Goal: Task Accomplishment & Management: Use online tool/utility

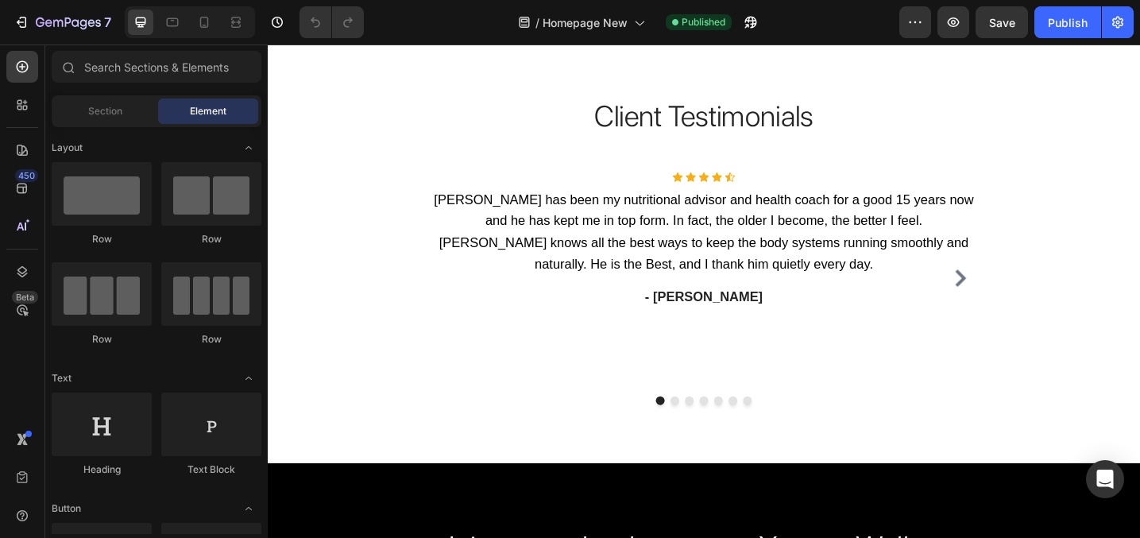
scroll to position [3255, 0]
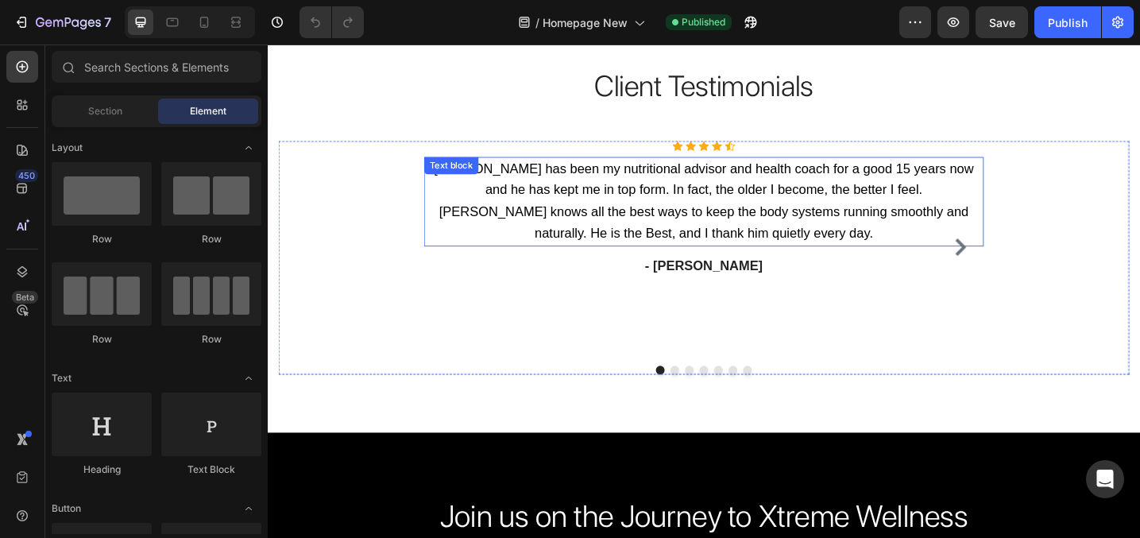
click at [756, 261] on p "[PERSON_NAME] has been my nutritional advisor and health coach for a good 15 ye…" at bounding box center [744, 216] width 608 height 95
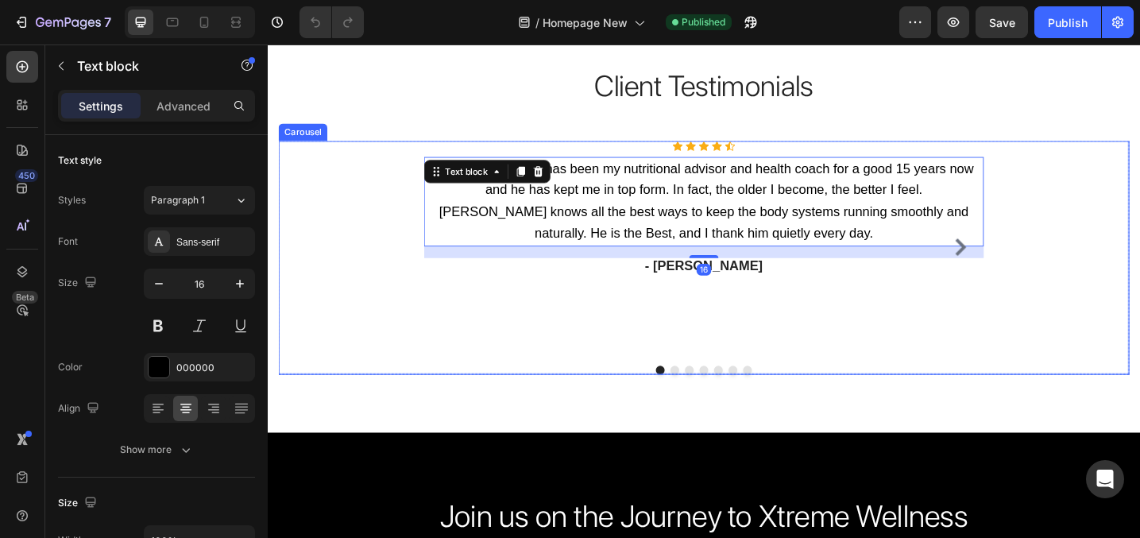
click at [771, 160] on div "Icon" at bounding box center [772, 155] width 11 height 11
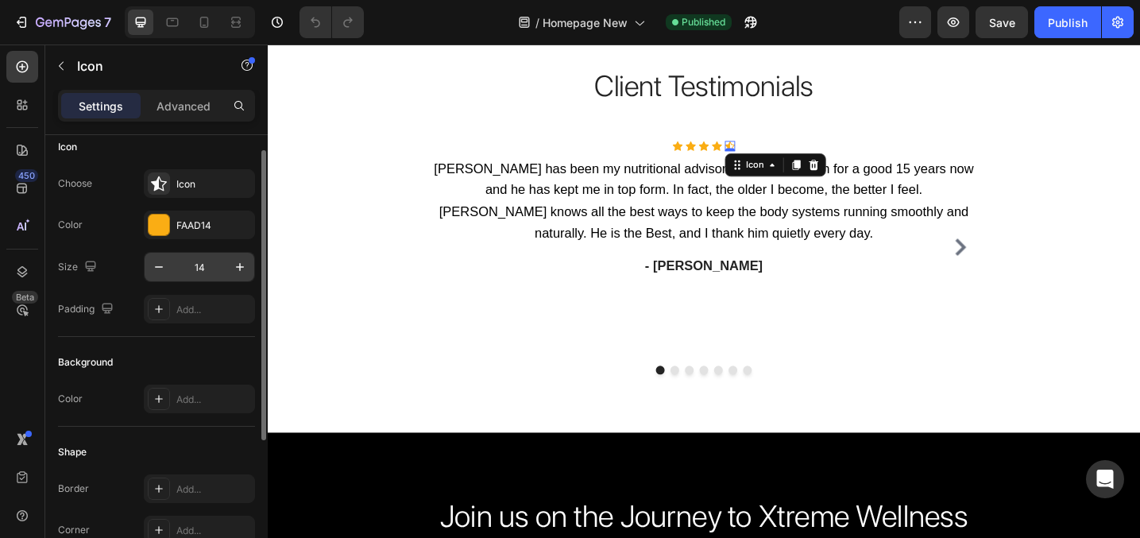
scroll to position [17, 0]
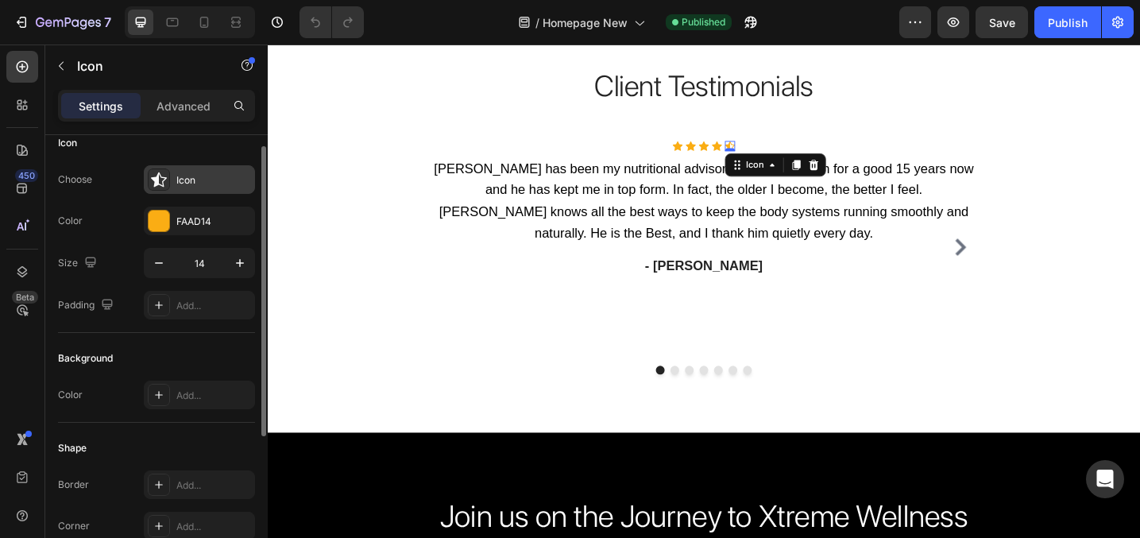
click at [199, 189] on div "Icon" at bounding box center [199, 179] width 111 height 29
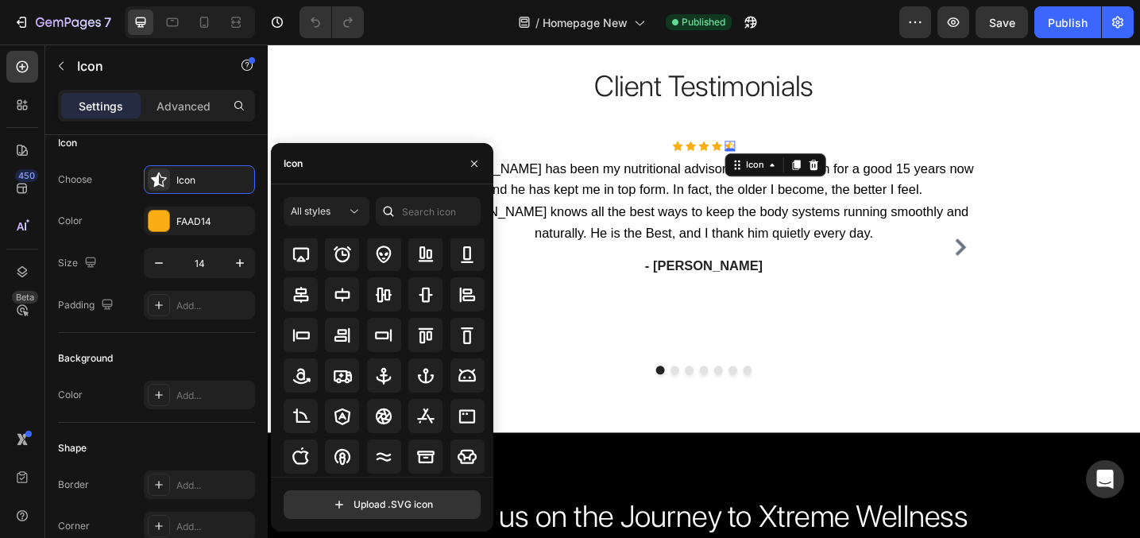
scroll to position [175, 0]
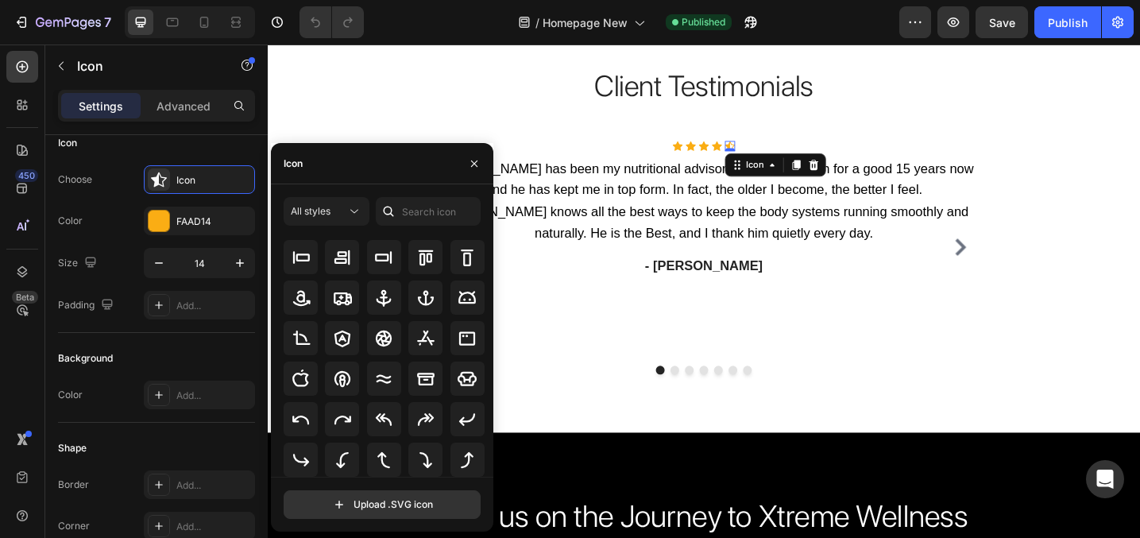
click at [343, 171] on div "Icon" at bounding box center [382, 163] width 222 height 41
click at [445, 209] on input "text" at bounding box center [428, 211] width 105 height 29
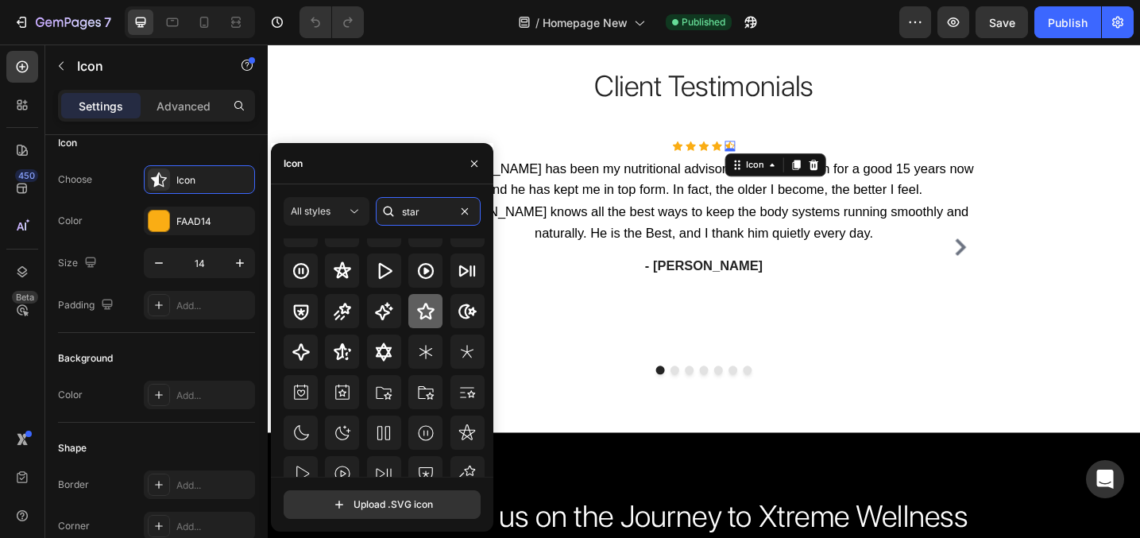
type input "star"
click at [428, 316] on icon at bounding box center [425, 311] width 19 height 19
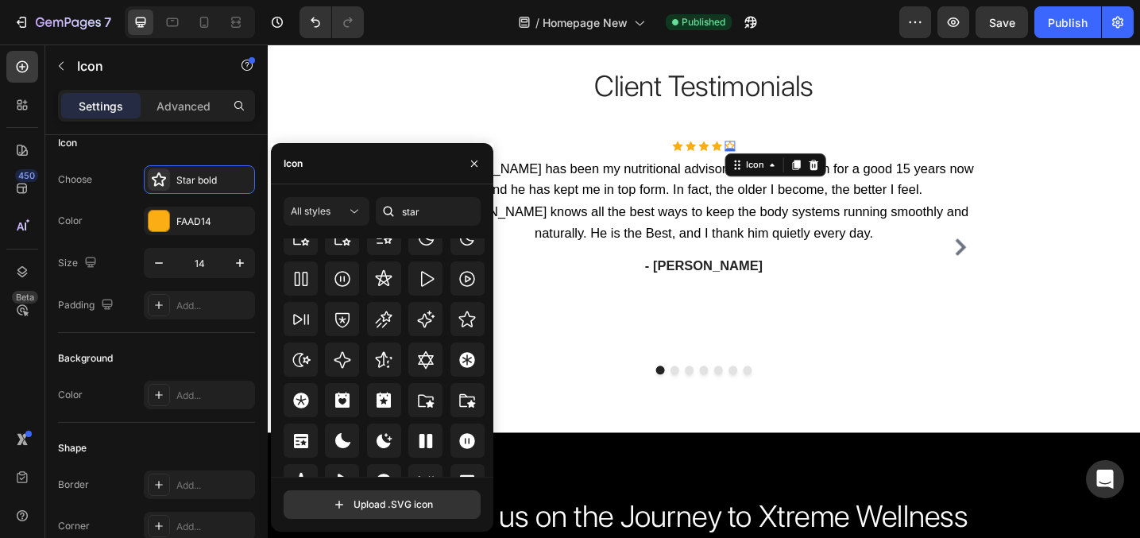
scroll to position [482, 0]
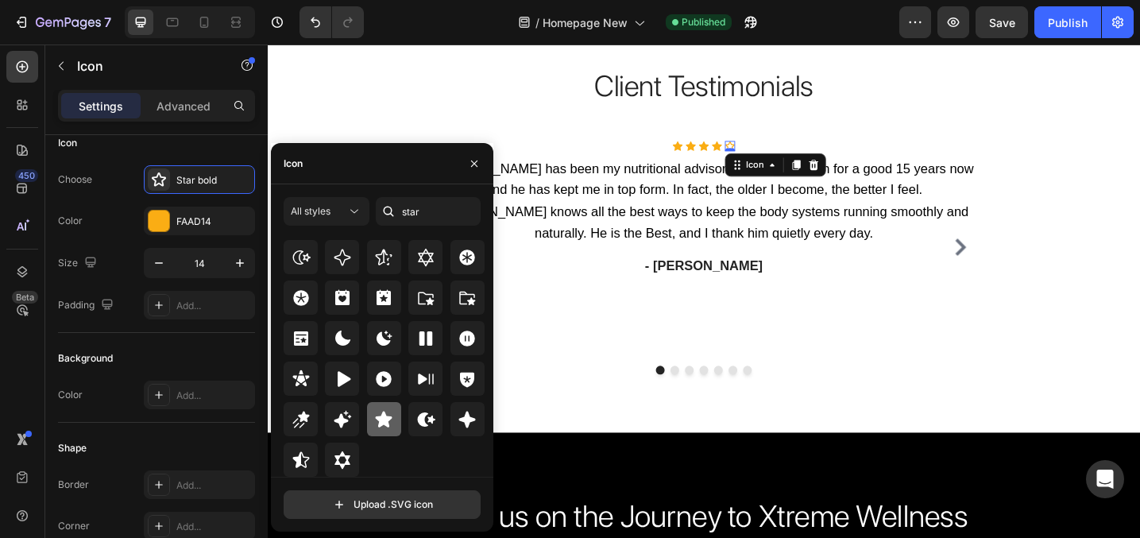
click at [374, 417] on icon at bounding box center [383, 419] width 19 height 19
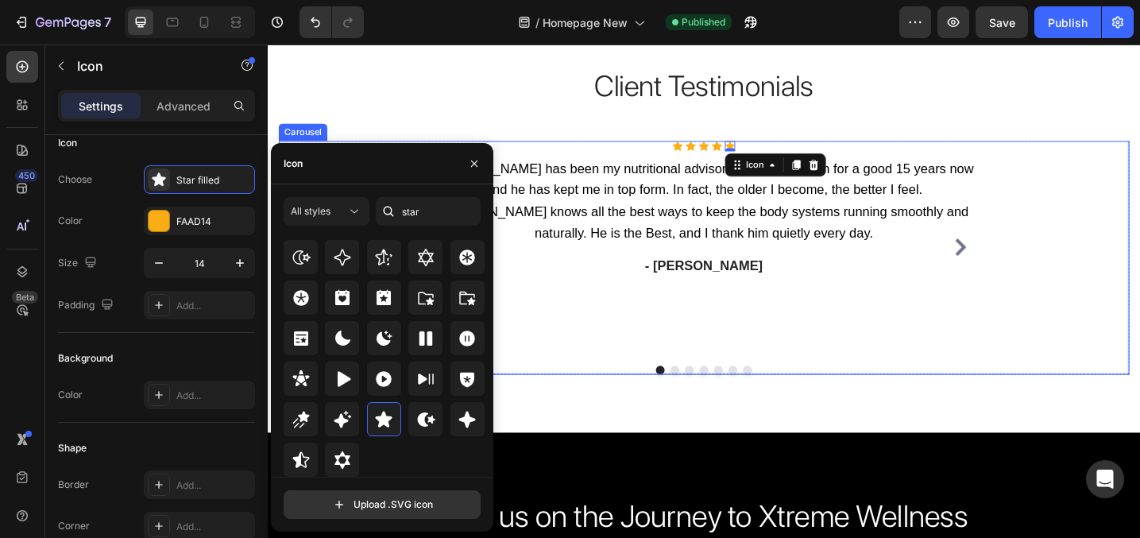
click at [781, 323] on div "Icon Icon Icon Icon Icon 0 Icon List Hoz [PERSON_NAME] has been my nutritional …" at bounding box center [744, 266] width 612 height 233
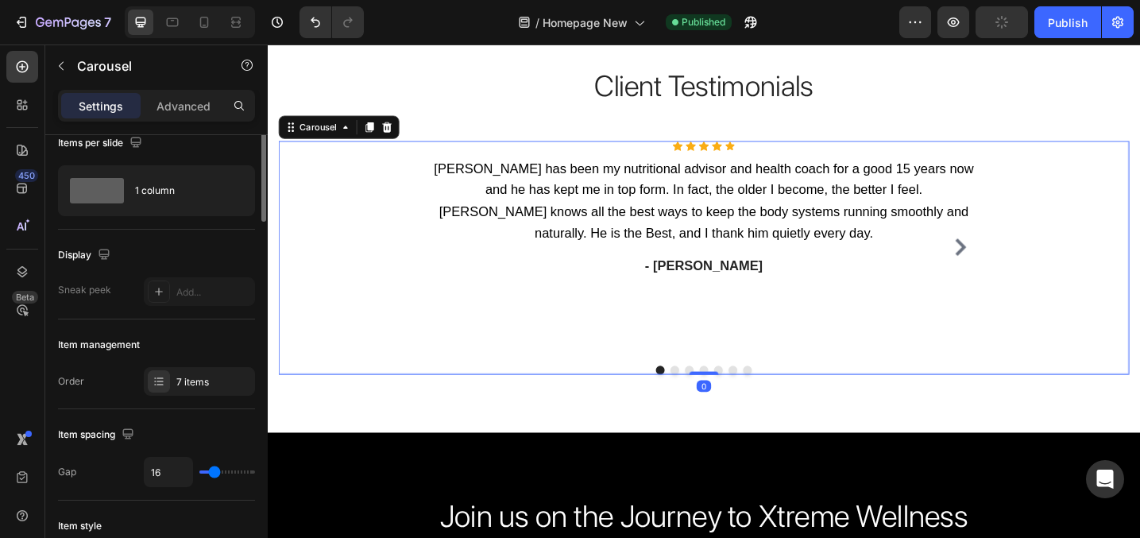
scroll to position [0, 0]
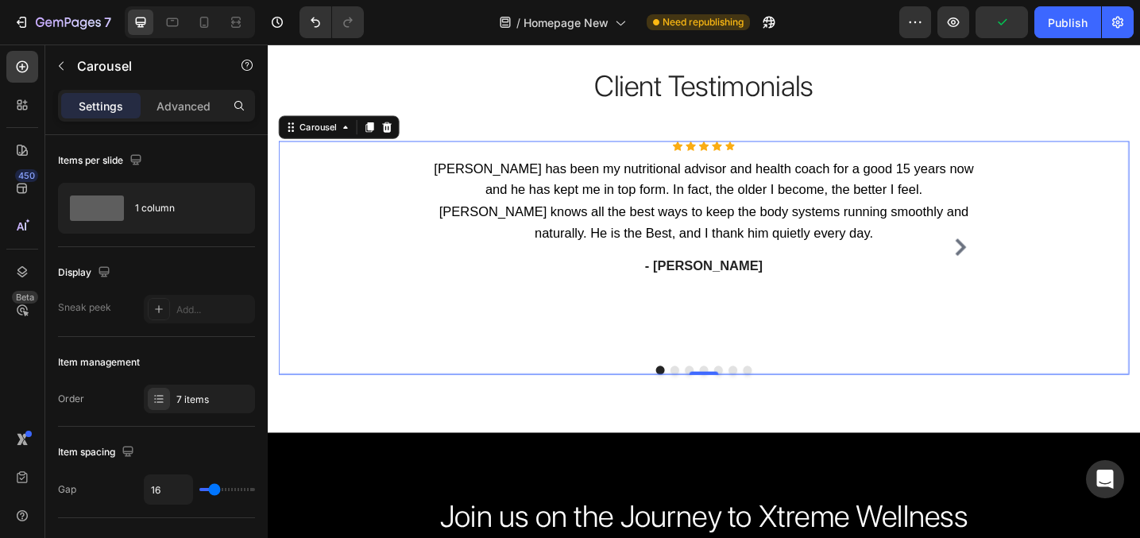
click at [1022, 259] on icon "Carousel Next Arrow" at bounding box center [1025, 266] width 12 height 19
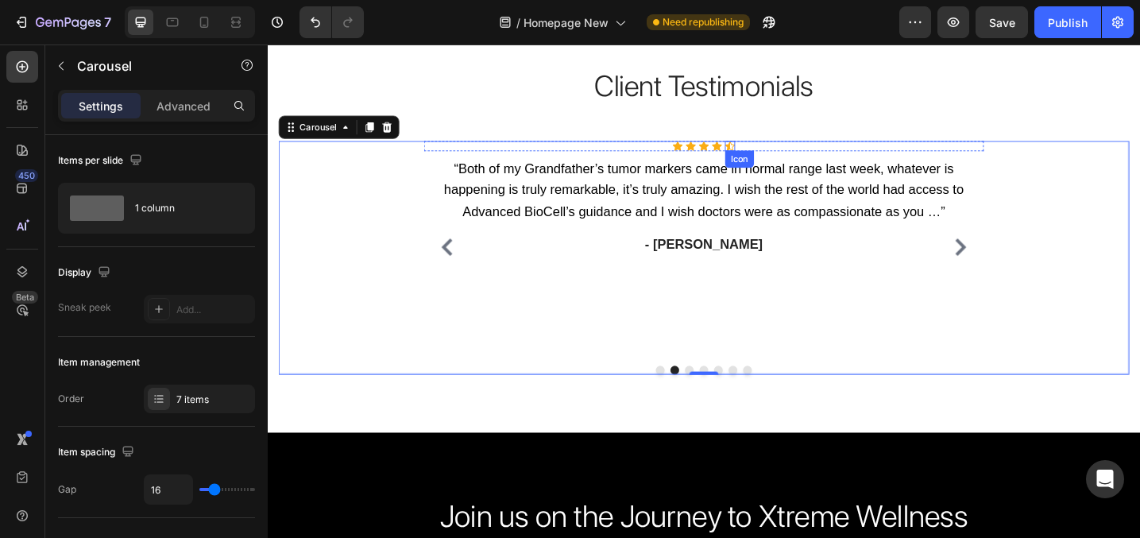
click at [772, 155] on icon at bounding box center [772, 155] width 11 height 10
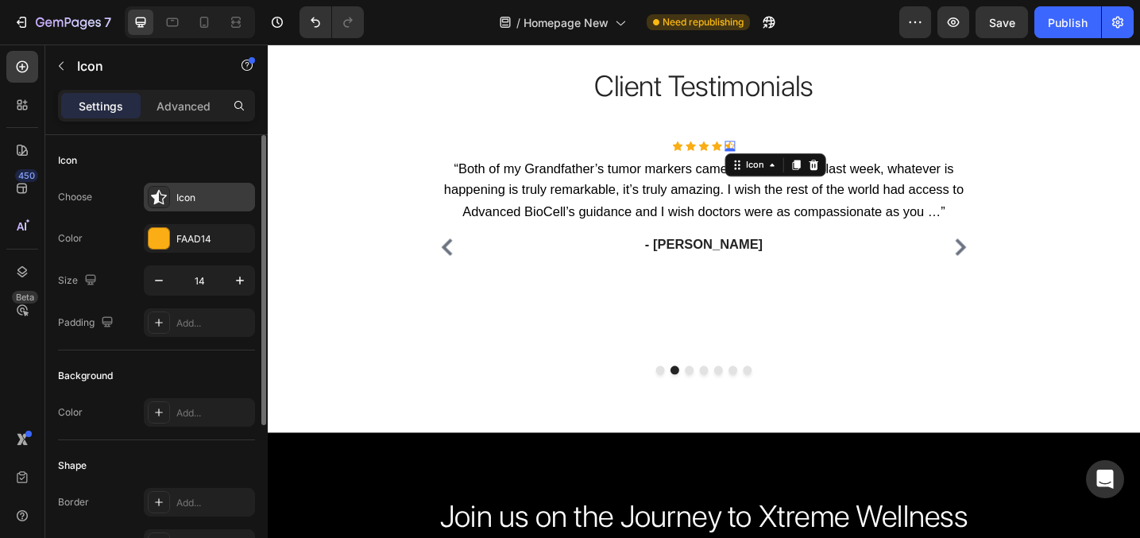
click at [216, 195] on div "Icon" at bounding box center [213, 198] width 75 height 14
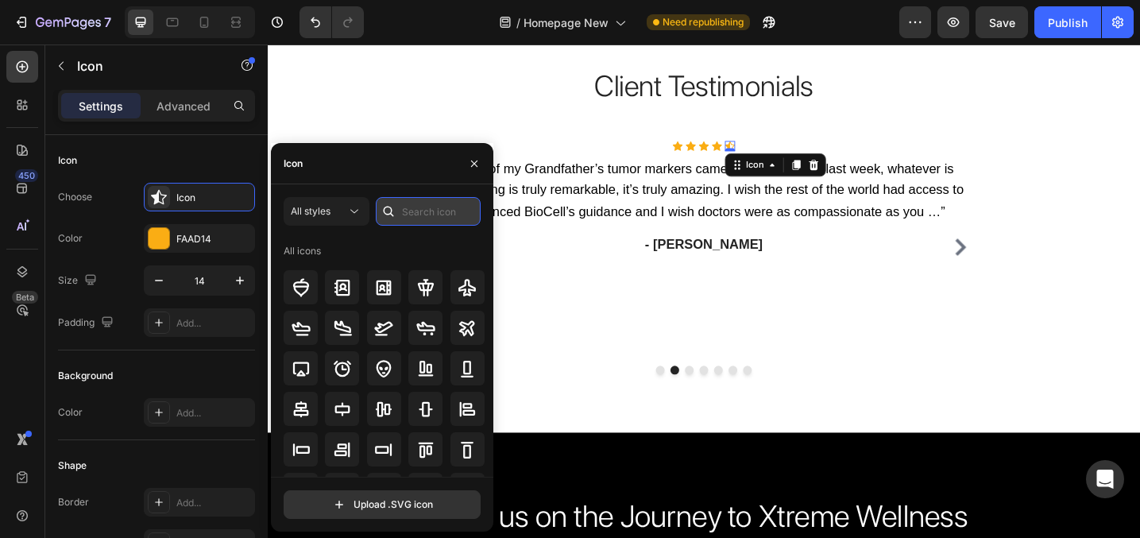
click at [448, 208] on input "text" at bounding box center [428, 211] width 105 height 29
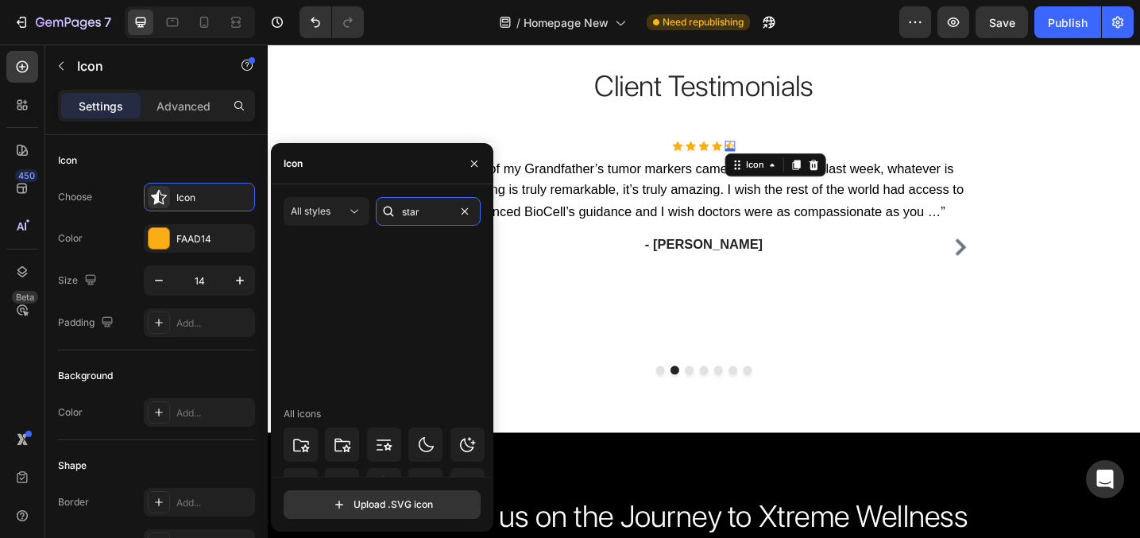
scroll to position [482, 0]
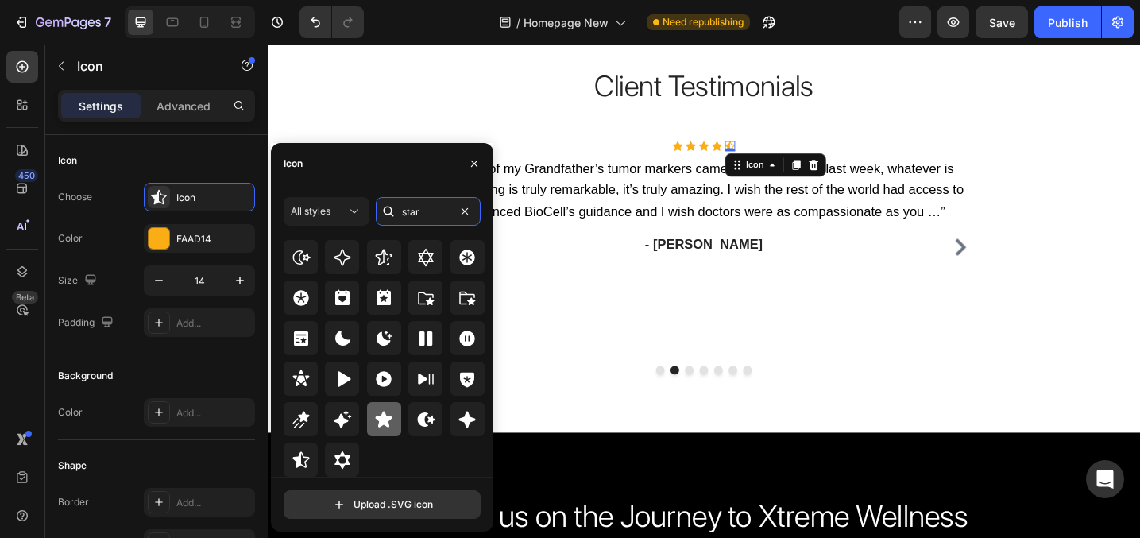
type input "star"
click at [374, 415] on icon at bounding box center [383, 419] width 19 height 19
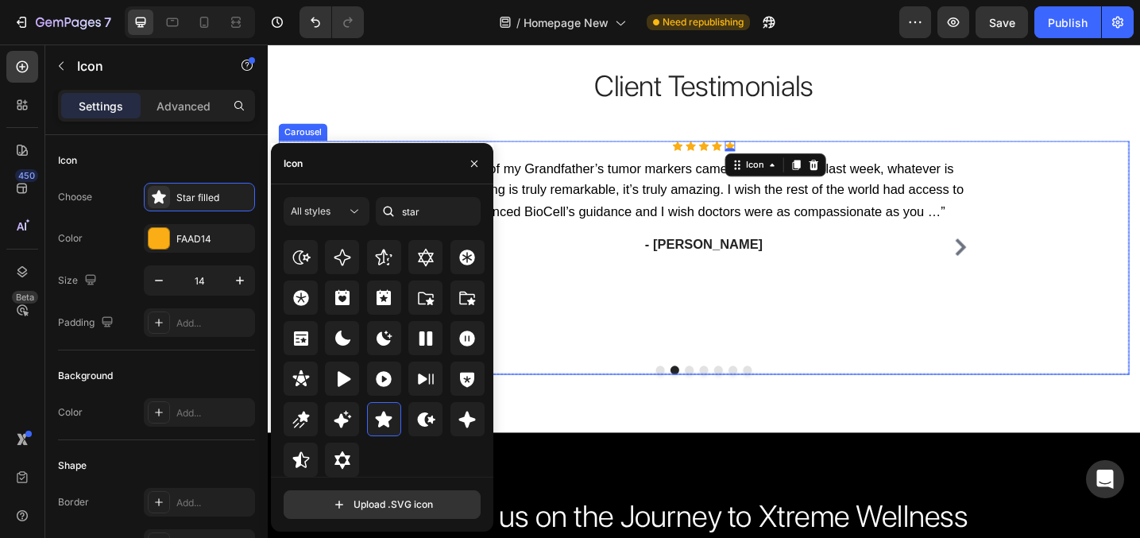
click at [1026, 257] on icon "Carousel Next Arrow" at bounding box center [1025, 266] width 12 height 19
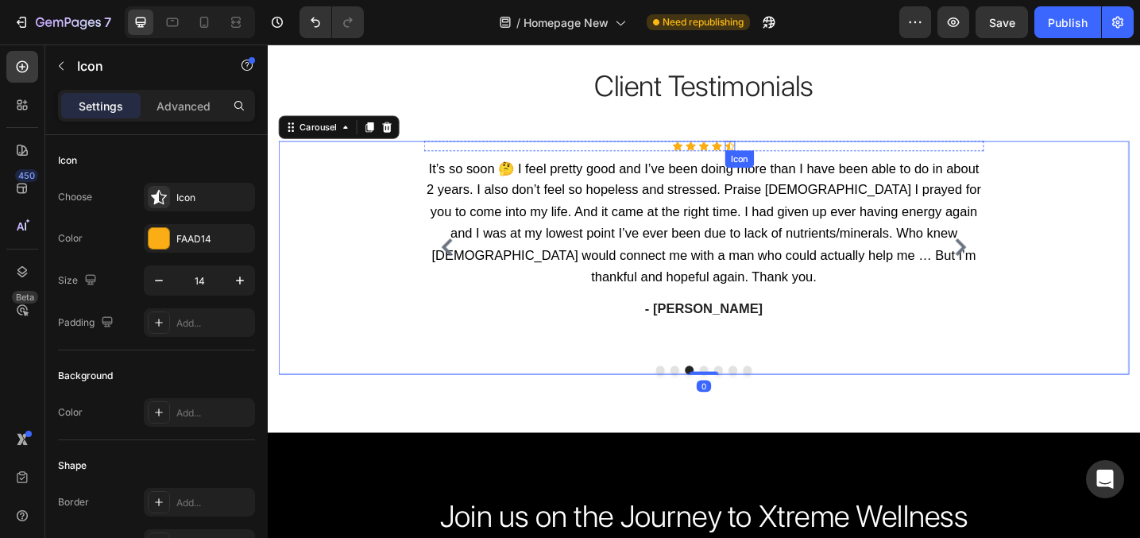
click at [774, 156] on div "Icon" at bounding box center [772, 155] width 11 height 11
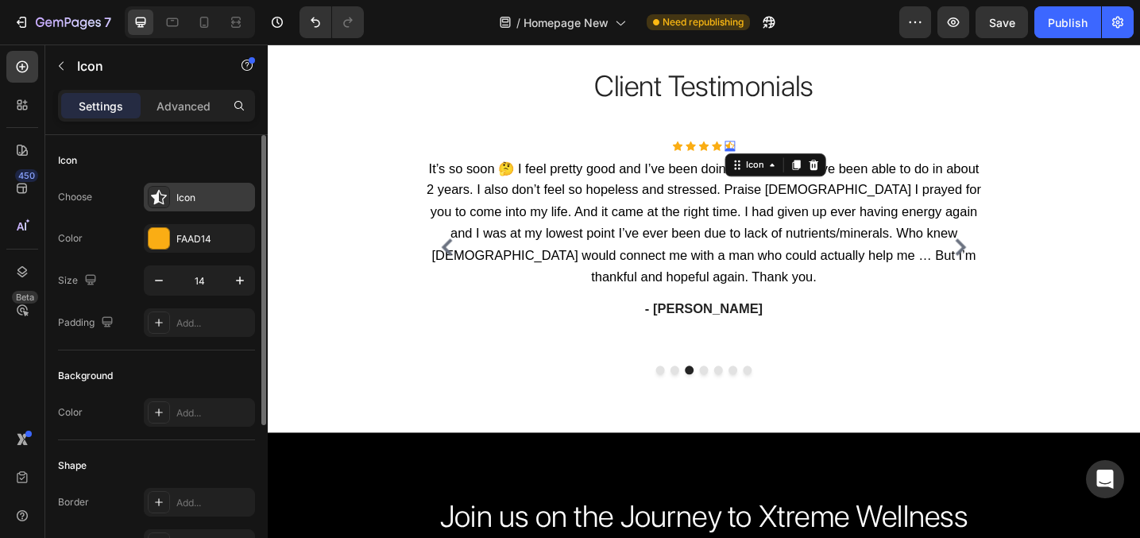
click at [209, 203] on div "Icon" at bounding box center [213, 198] width 75 height 14
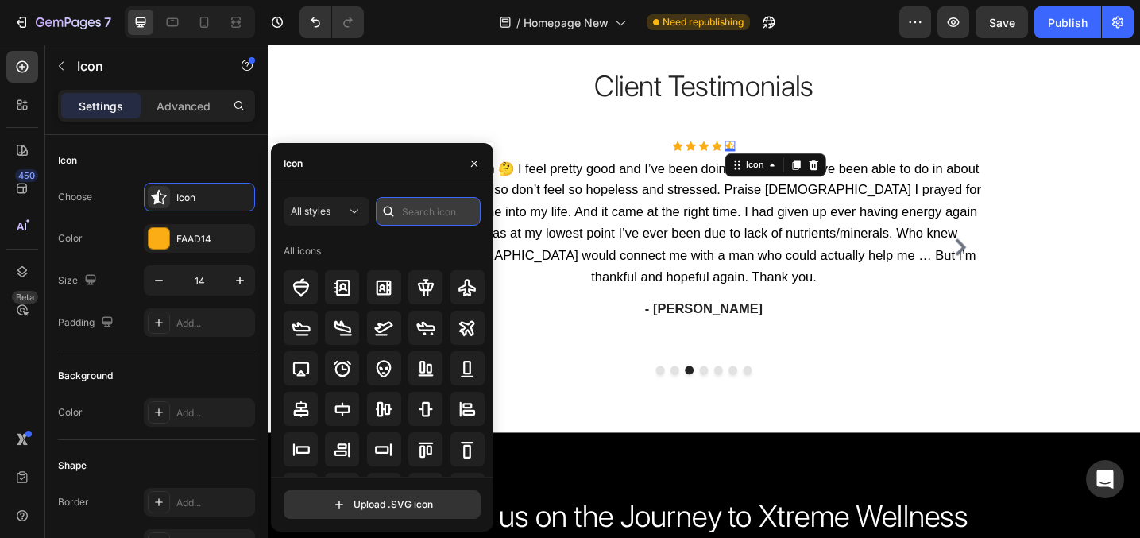
click at [412, 211] on input "text" at bounding box center [428, 211] width 105 height 29
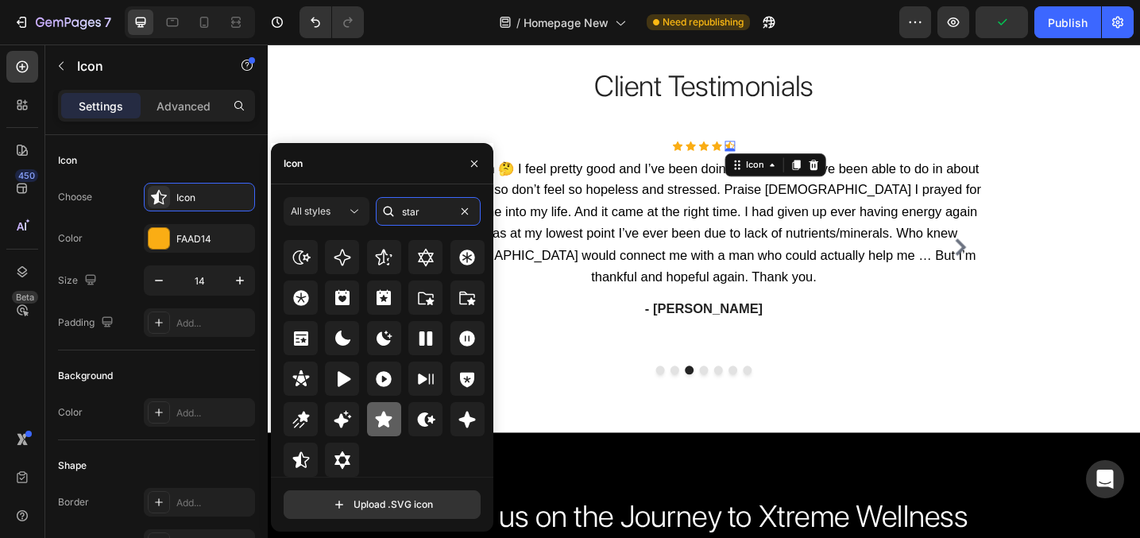
type input "star"
drag, startPoint x: 381, startPoint y: 414, endPoint x: 395, endPoint y: 409, distance: 15.1
click at [381, 414] on icon at bounding box center [384, 419] width 17 height 16
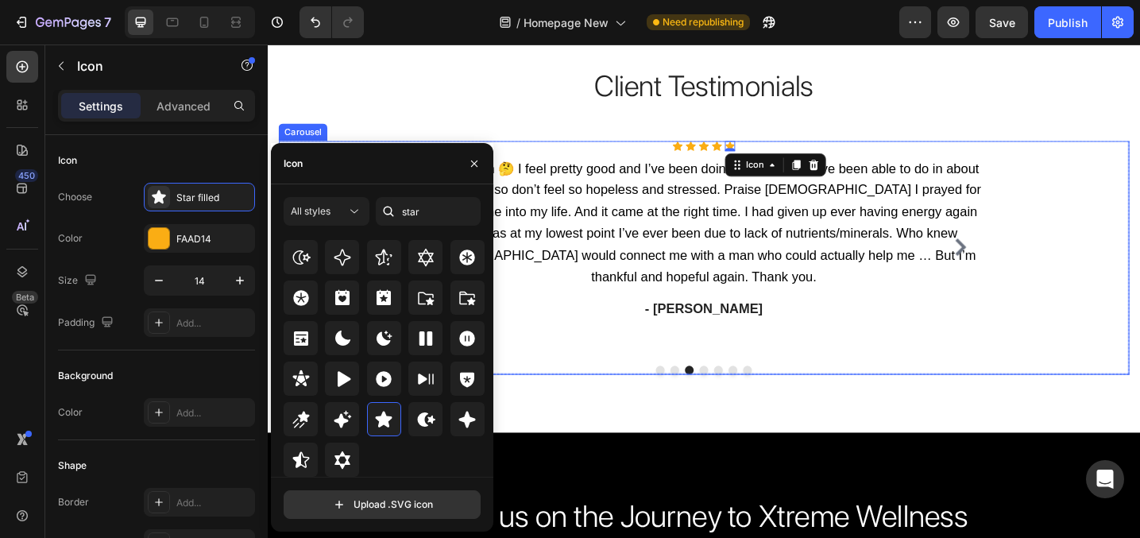
click at [1022, 257] on icon "Carousel Next Arrow" at bounding box center [1025, 266] width 12 height 19
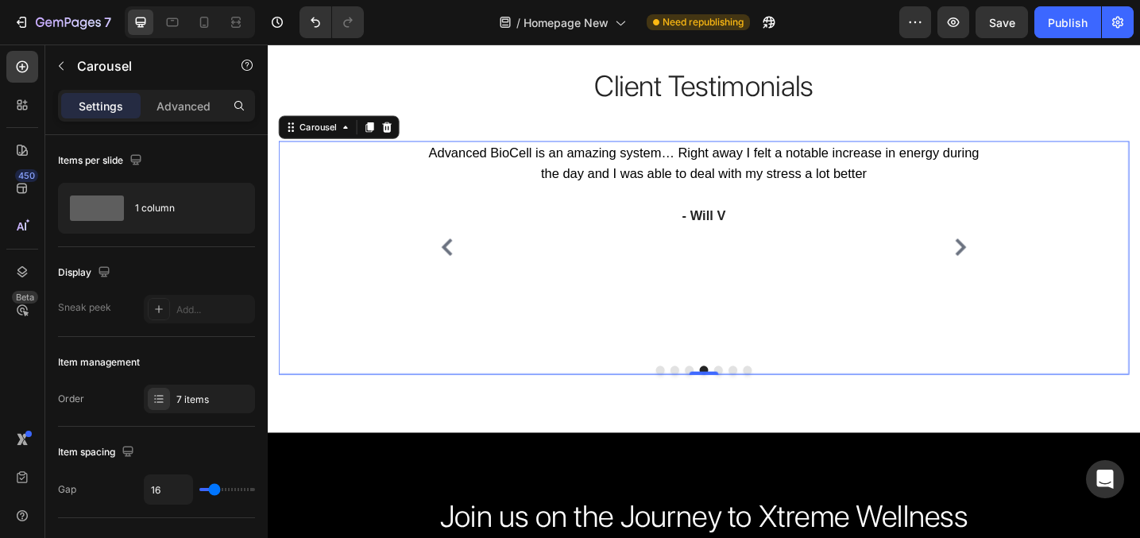
click at [1020, 257] on icon "Carousel Next Arrow" at bounding box center [1024, 266] width 19 height 19
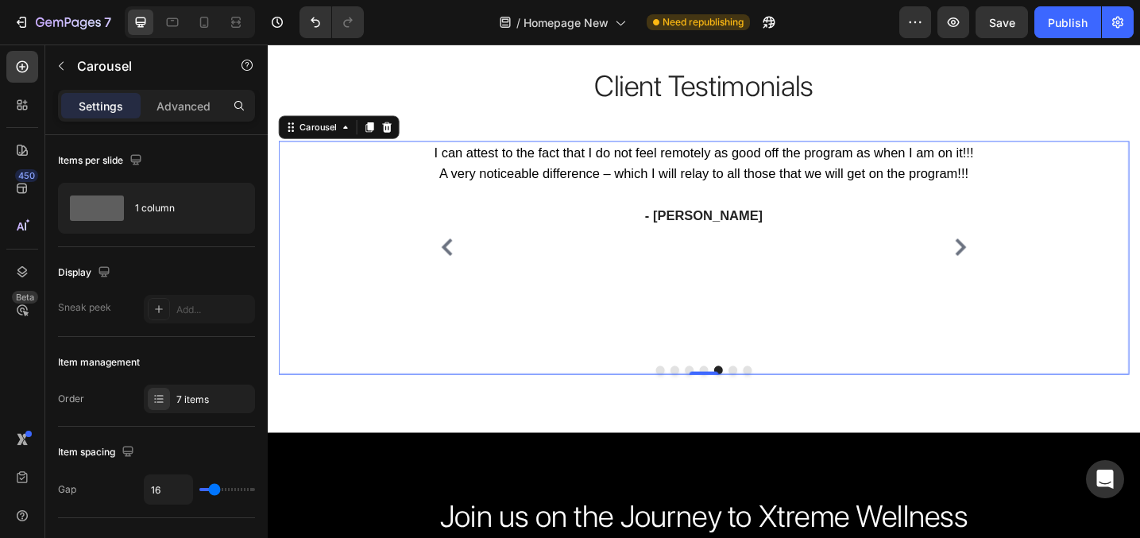
click at [454, 253] on button "Carousel Back Arrow" at bounding box center [463, 265] width 25 height 25
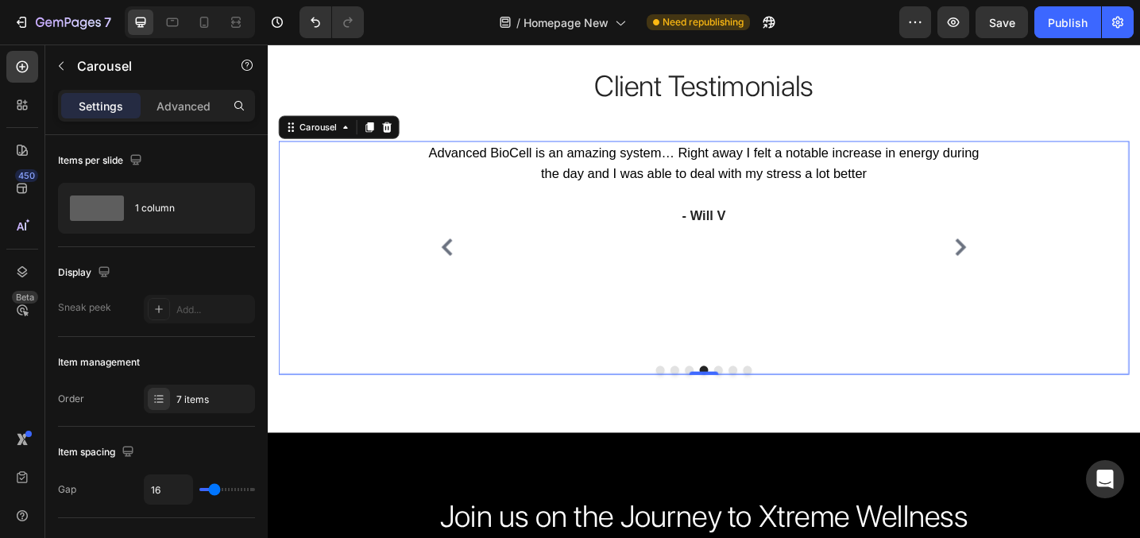
click at [457, 257] on icon "Carousel Back Arrow" at bounding box center [463, 266] width 19 height 19
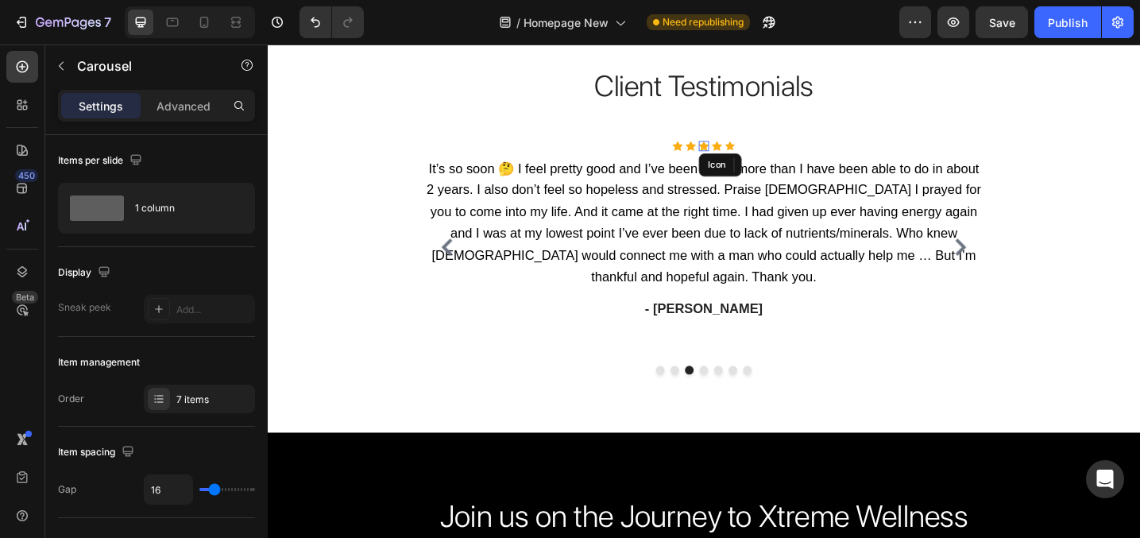
click at [741, 159] on icon at bounding box center [744, 155] width 11 height 10
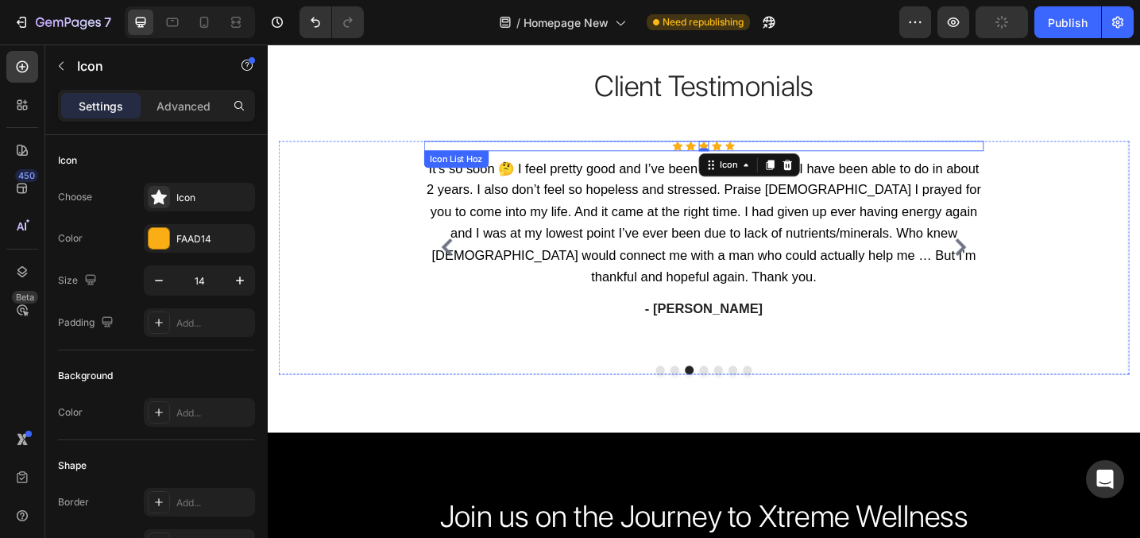
click at [824, 153] on div "Icon Icon Icon 0 Icon Icon" at bounding box center [744, 155] width 612 height 11
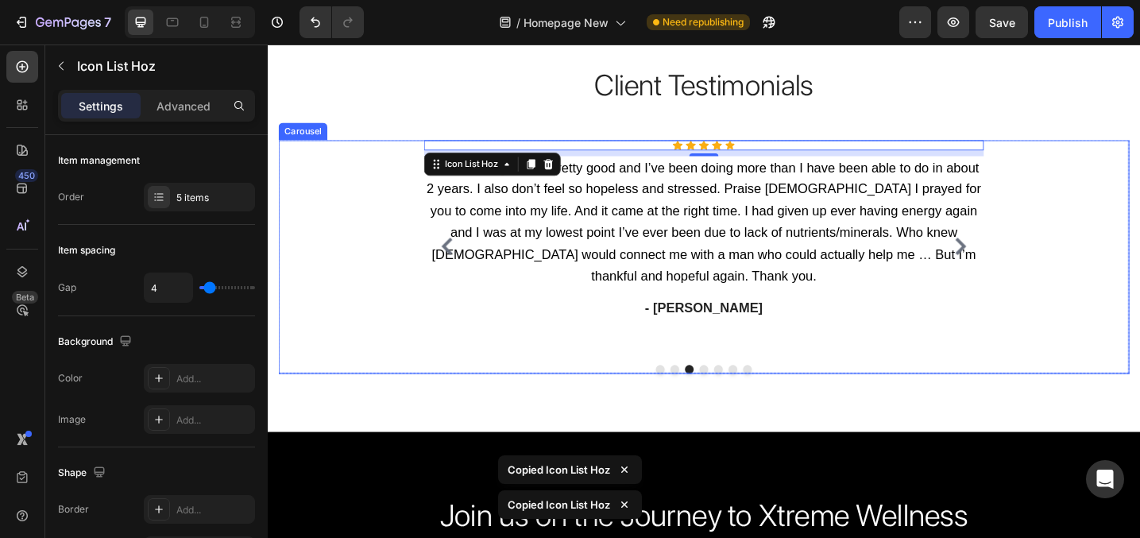
scroll to position [3257, 0]
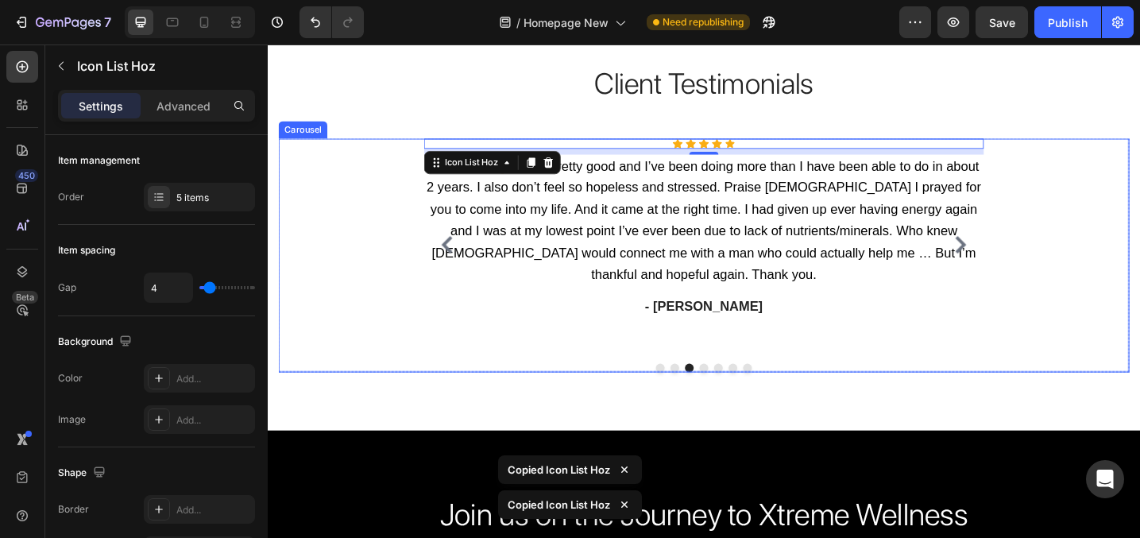
click at [1024, 254] on icon "Carousel Next Arrow" at bounding box center [1024, 263] width 19 height 19
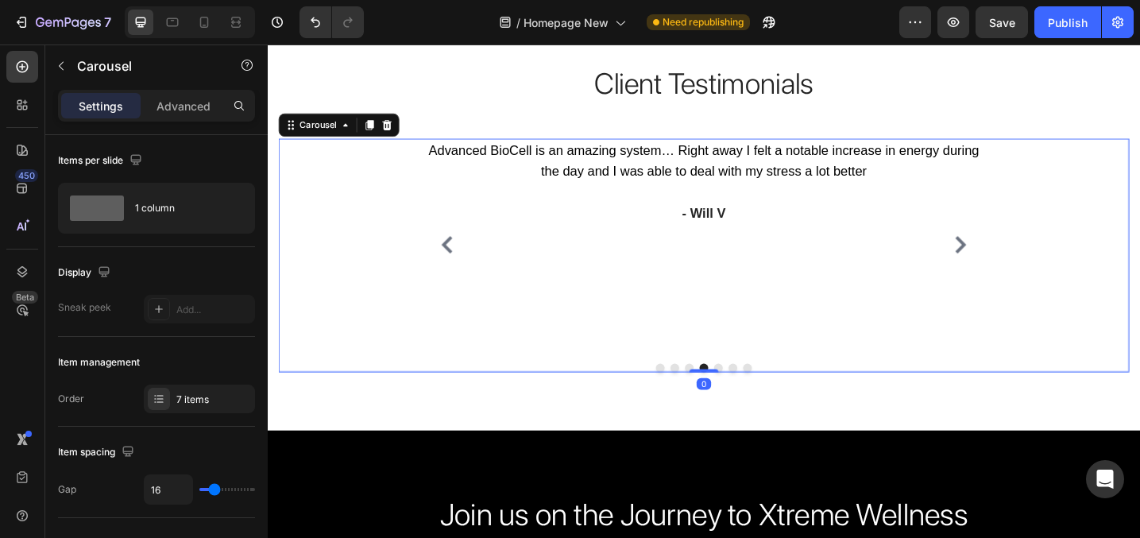
click at [844, 255] on div "Advanced BioCell is an amazing system… Right away I felt a notable increase in …" at bounding box center [744, 264] width 612 height 233
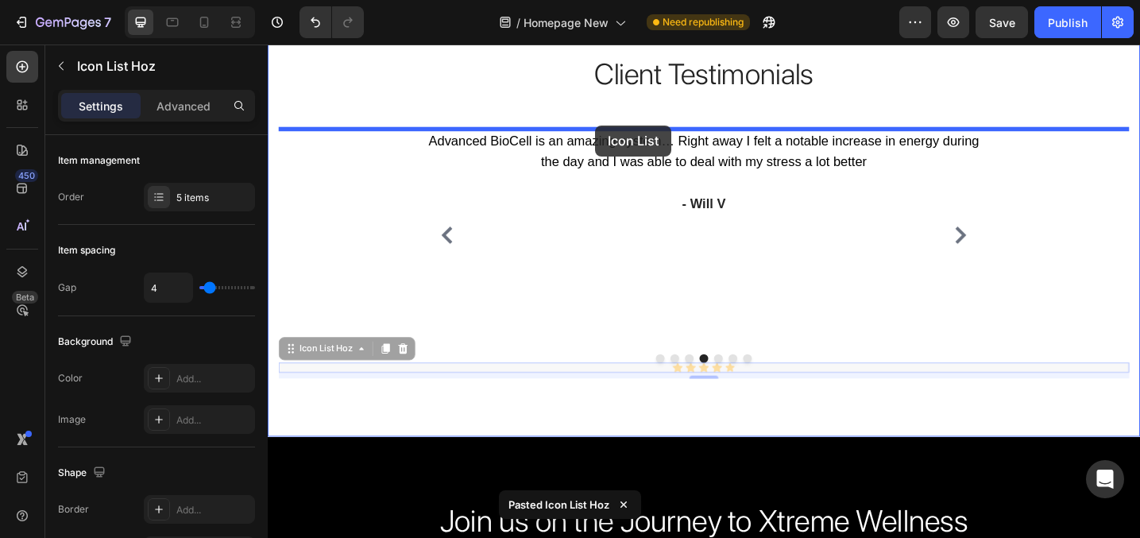
drag, startPoint x: 292, startPoint y: 354, endPoint x: 625, endPoint y: 133, distance: 399.4
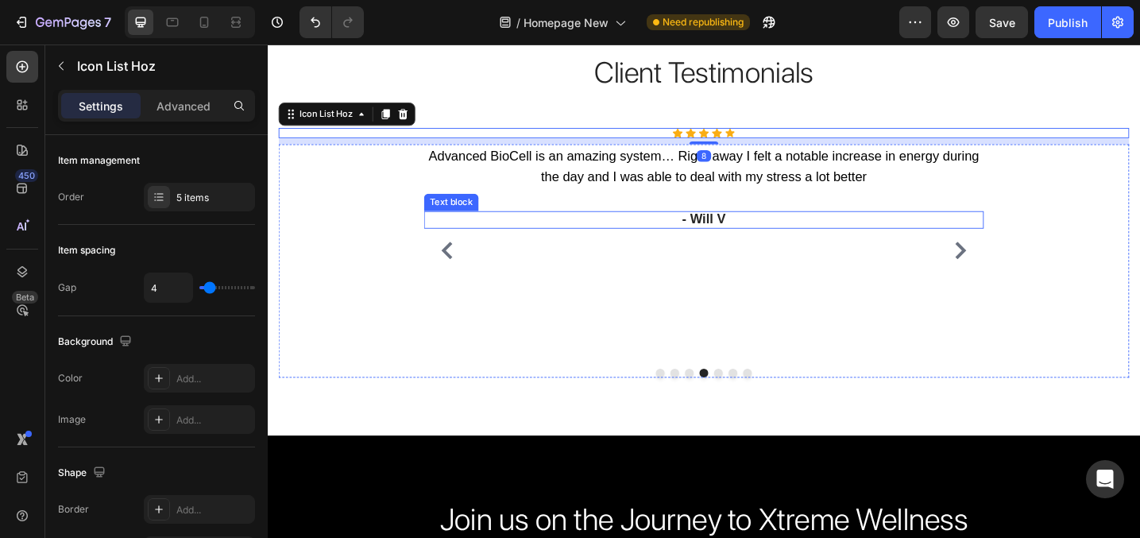
scroll to position [3268, 0]
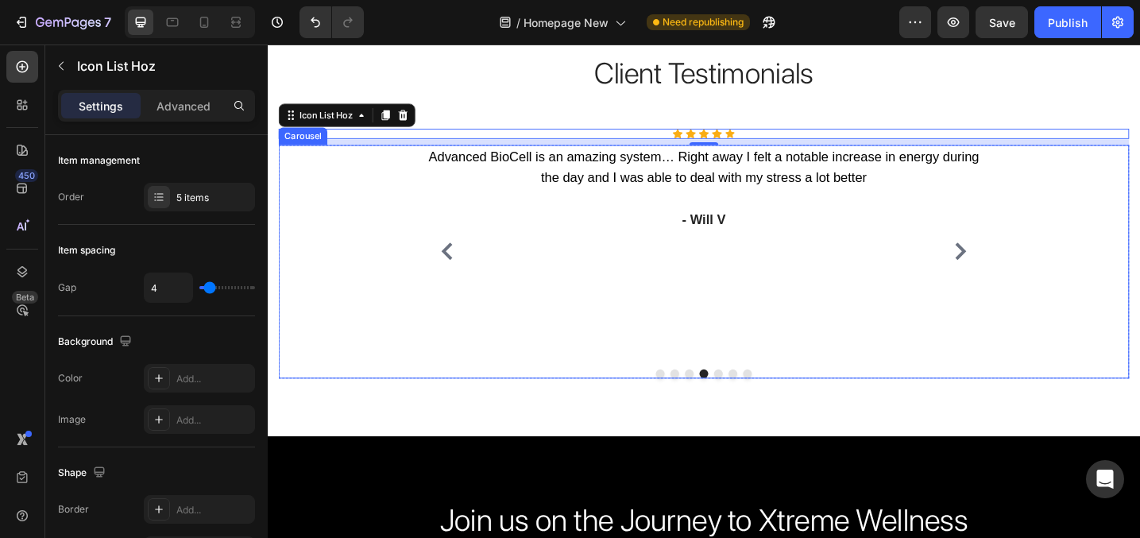
click at [1028, 261] on icon "Carousel Next Arrow" at bounding box center [1024, 270] width 19 height 19
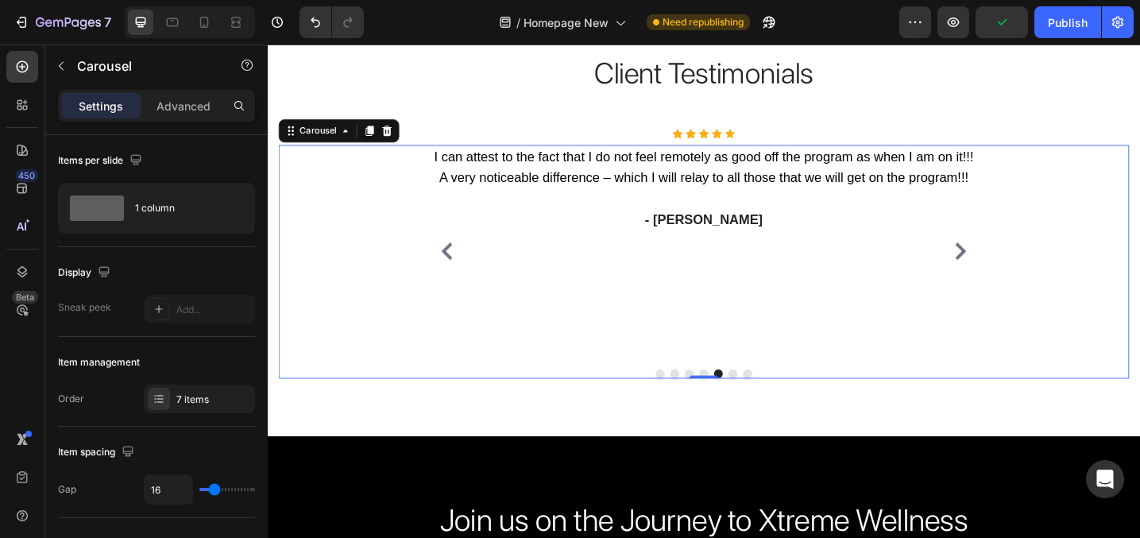
click at [465, 261] on icon "Carousel Back Arrow" at bounding box center [463, 270] width 19 height 19
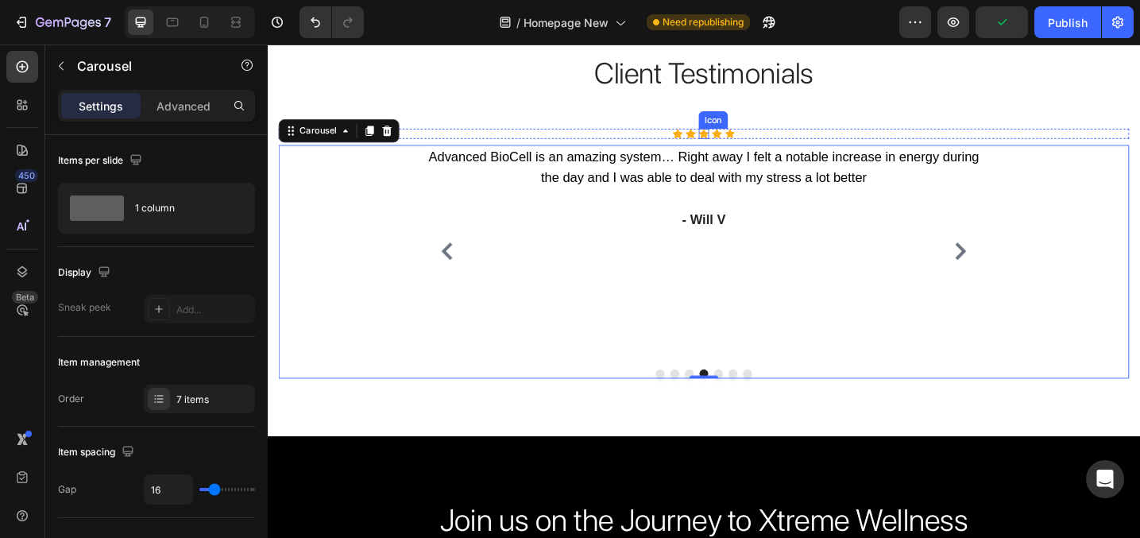
click at [746, 145] on icon at bounding box center [744, 142] width 11 height 10
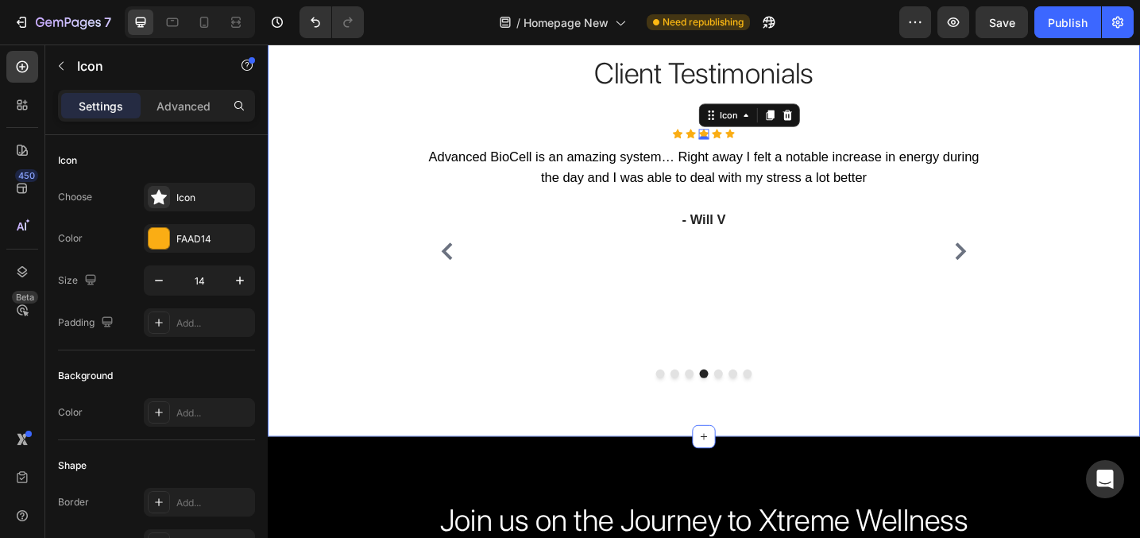
click at [690, 135] on div "Client Testimonials Heading Row Icon Icon Icon 0 Icon Icon Icon List Hoz Icon I…" at bounding box center [744, 231] width 929 height 355
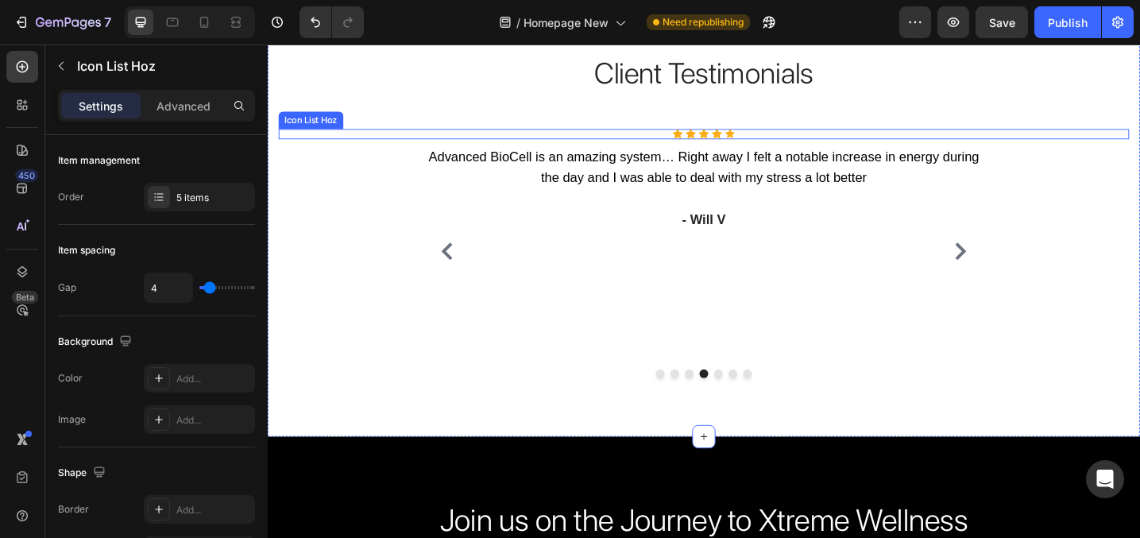
click at [686, 138] on div "Icon Icon Icon Icon Icon" at bounding box center [744, 142] width 929 height 11
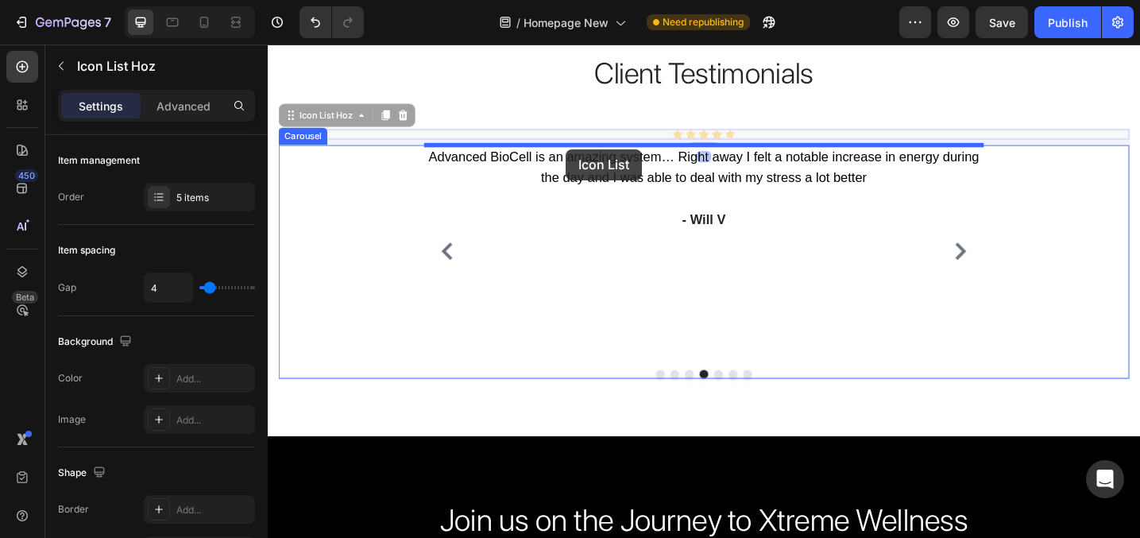
drag, startPoint x: 293, startPoint y: 120, endPoint x: 593, endPoint y: 159, distance: 302.8
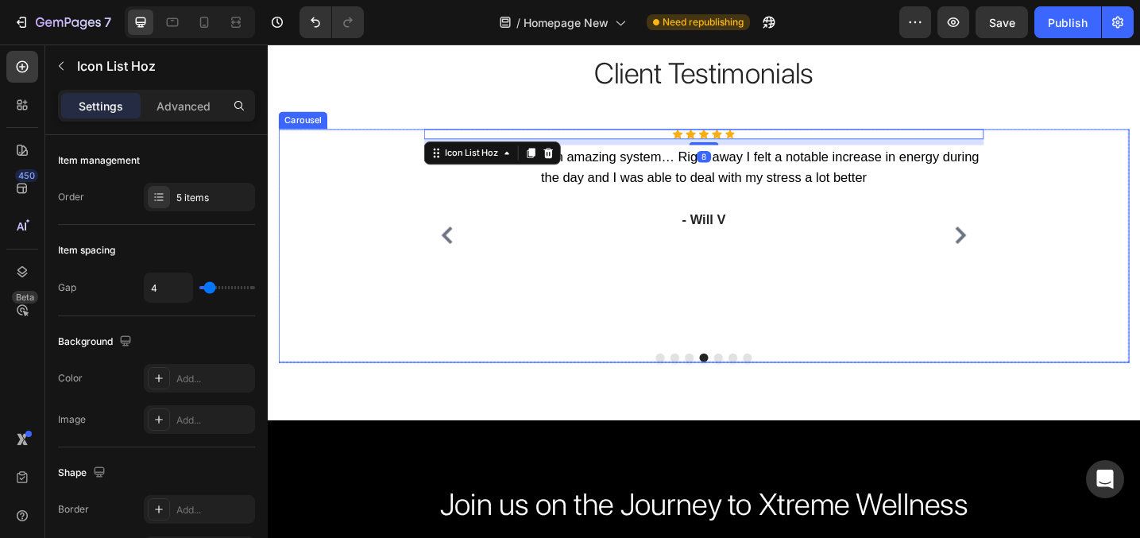
click at [1022, 243] on icon "Carousel Next Arrow" at bounding box center [1024, 252] width 19 height 19
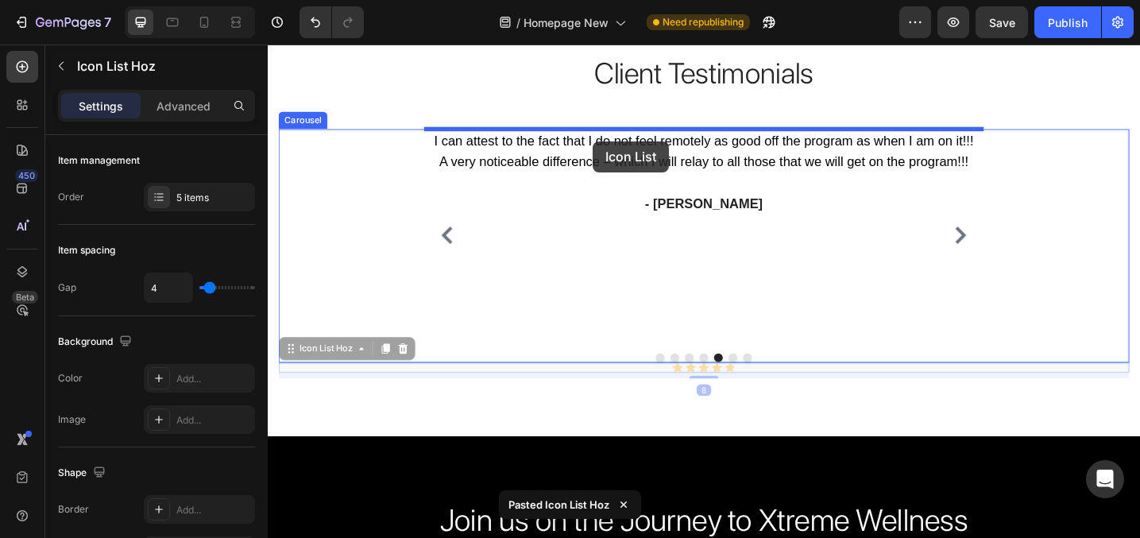
drag, startPoint x: 295, startPoint y: 353, endPoint x: 884, endPoint y: 267, distance: 595.6
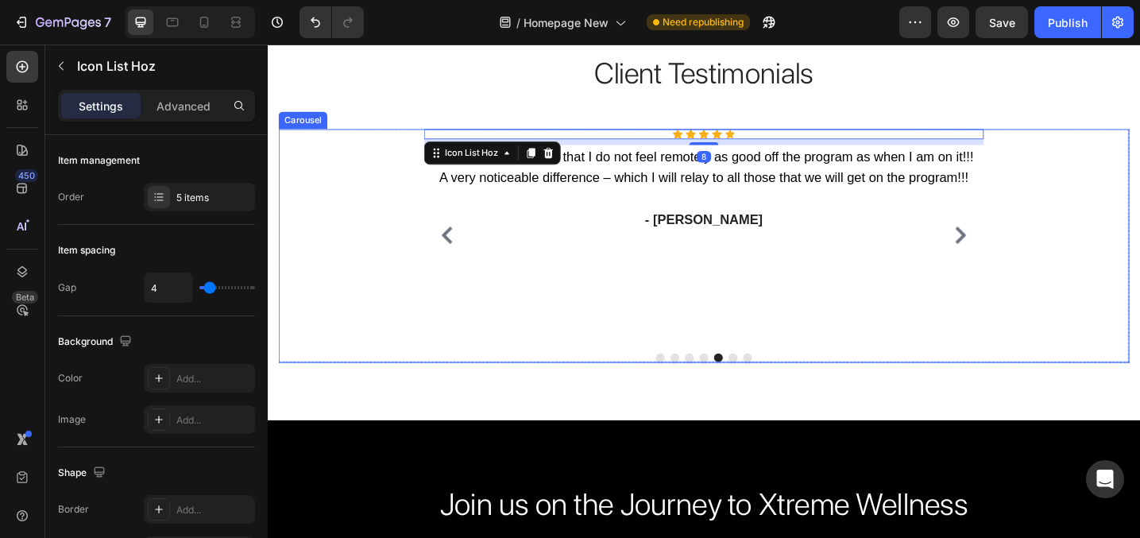
click at [1030, 245] on icon "Carousel Next Arrow" at bounding box center [1024, 252] width 19 height 19
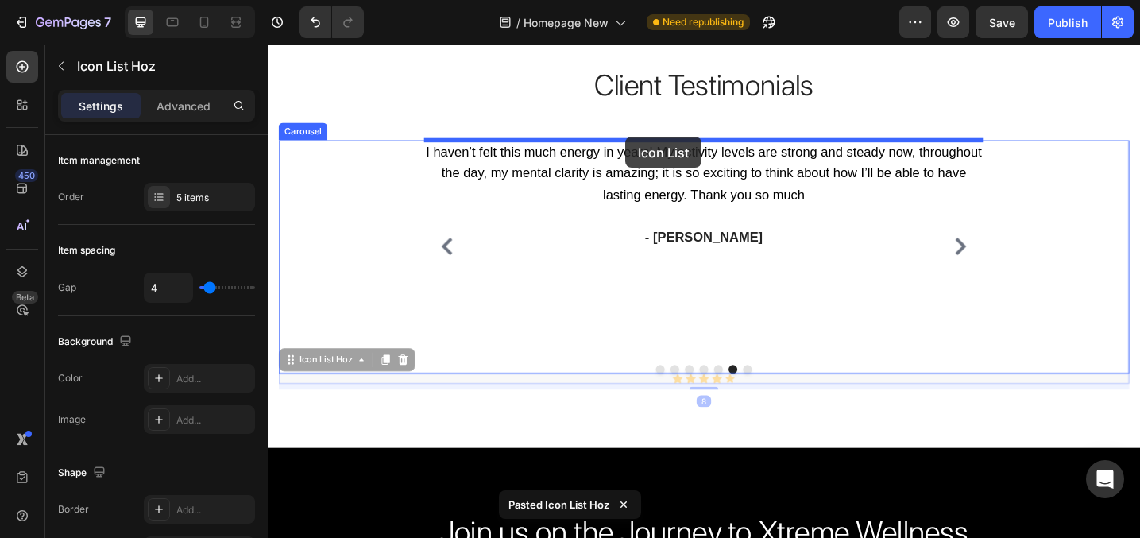
drag, startPoint x: 296, startPoint y: 357, endPoint x: 751, endPoint y: 193, distance: 484.7
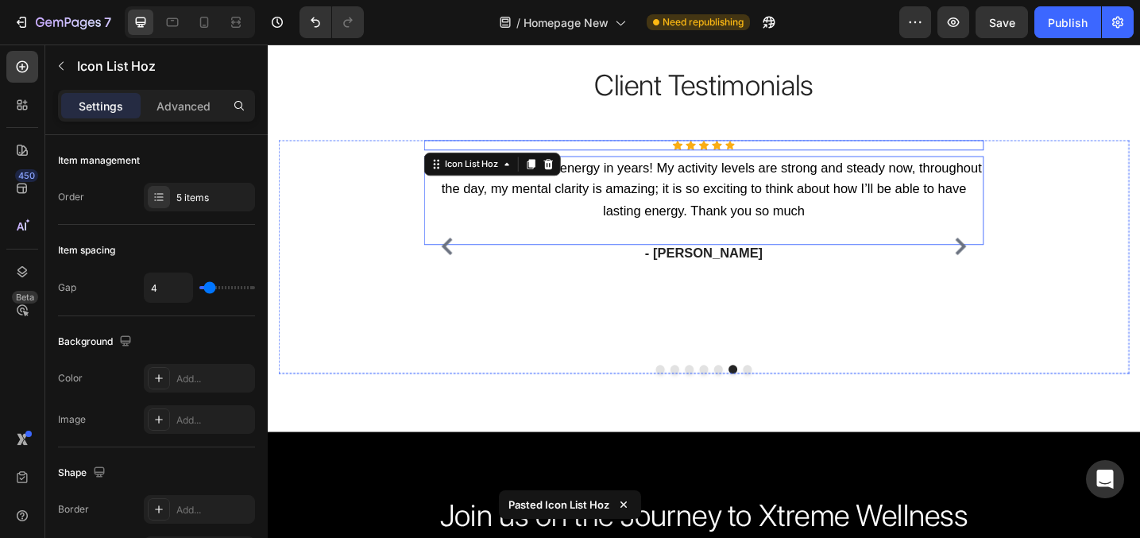
scroll to position [3258, 0]
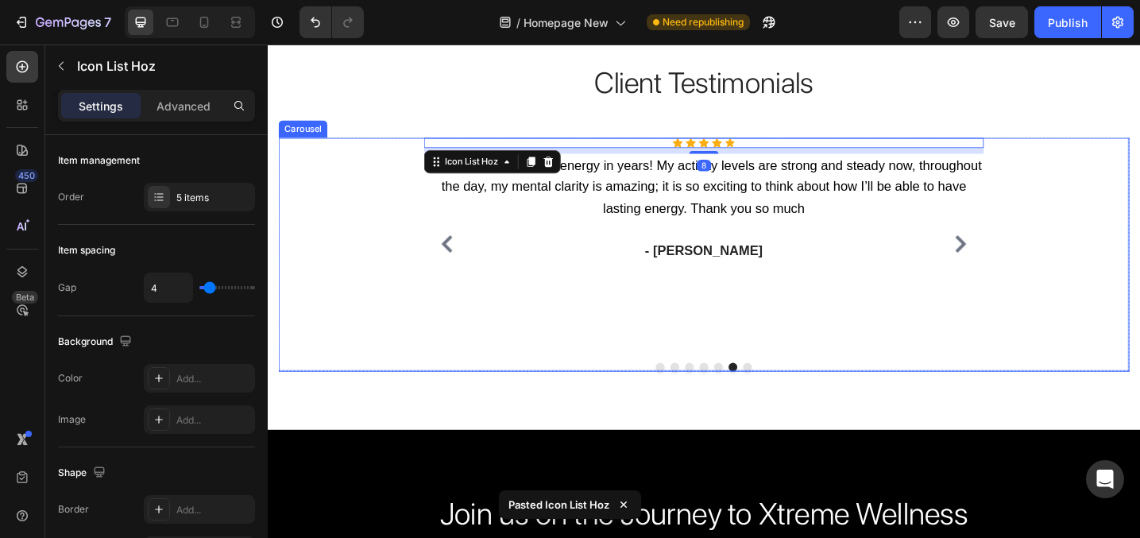
click at [1022, 253] on icon "Carousel Next Arrow" at bounding box center [1024, 262] width 19 height 19
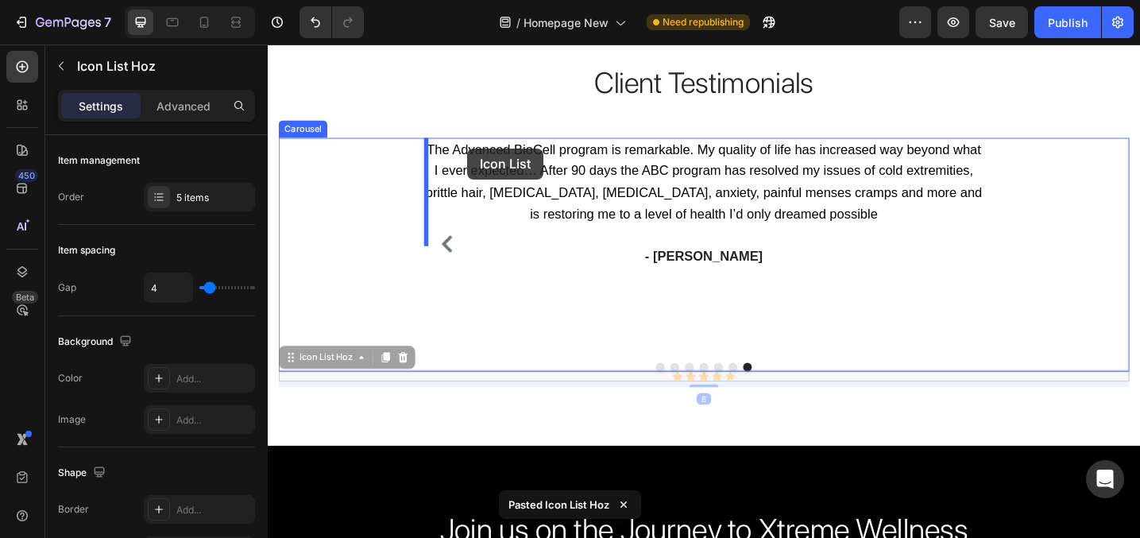
drag, startPoint x: 295, startPoint y: 363, endPoint x: 485, endPoint y: 158, distance: 279.9
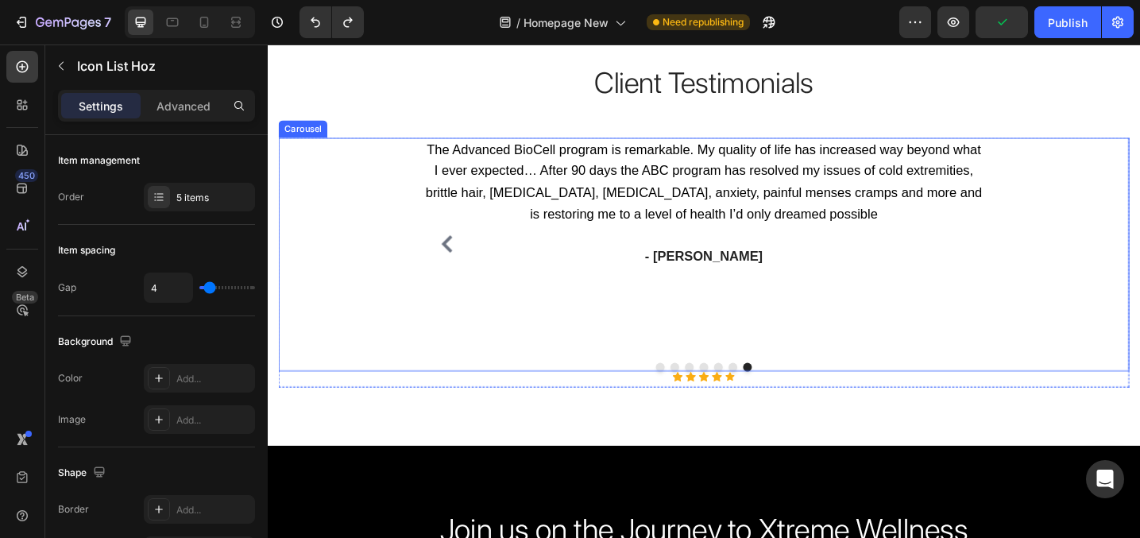
click at [751, 392] on div at bounding box center [744, 397] width 612 height 10
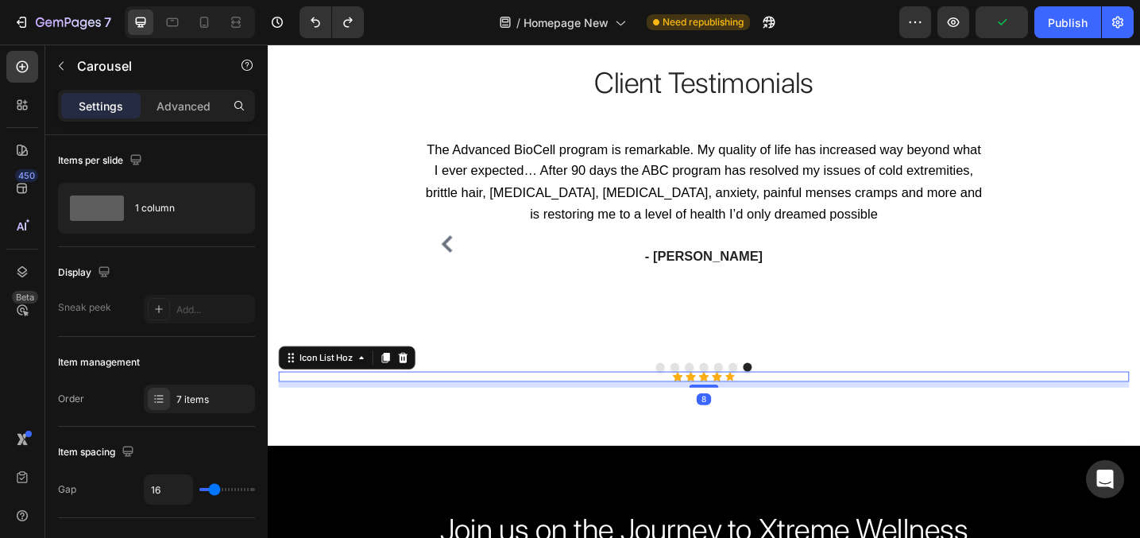
click at [562, 402] on div "Icon Icon Icon Icon Icon" at bounding box center [744, 407] width 929 height 11
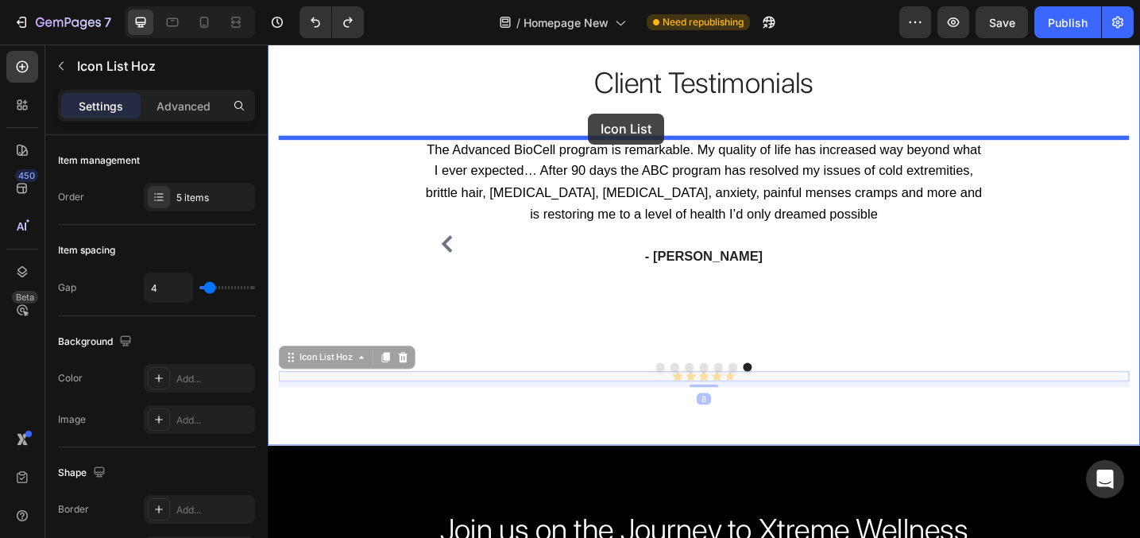
drag, startPoint x: 284, startPoint y: 362, endPoint x: 617, endPoint y: 121, distance: 411.2
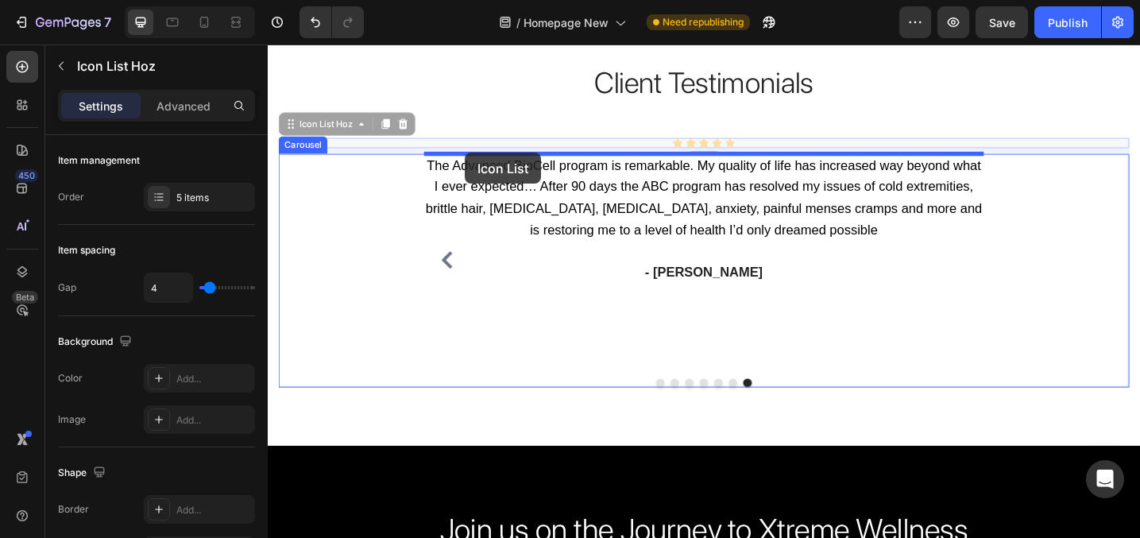
drag, startPoint x: 296, startPoint y: 127, endPoint x: 483, endPoint y: 163, distance: 190.9
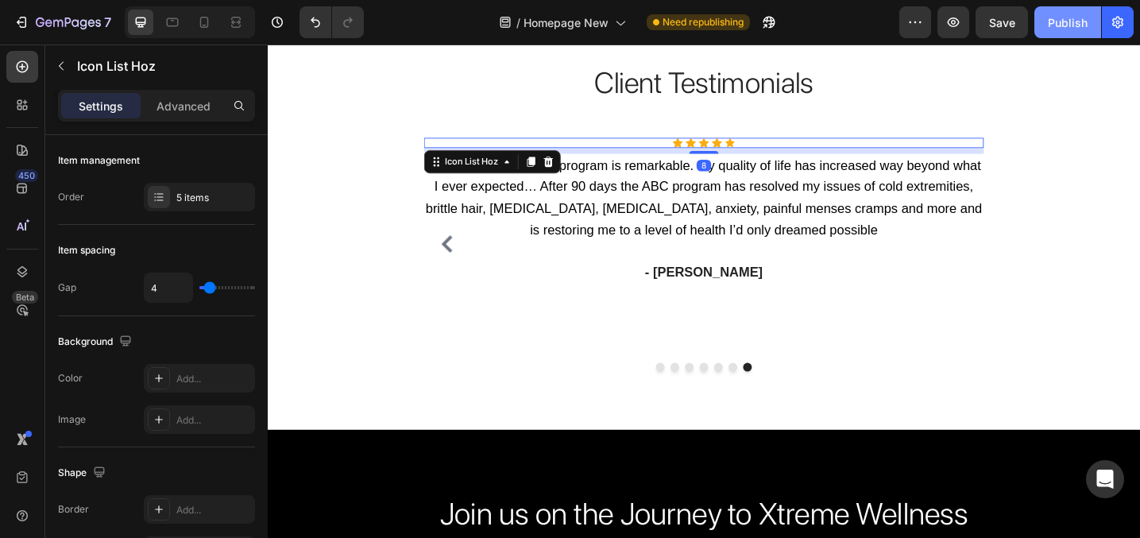
click at [1084, 17] on div "Publish" at bounding box center [1068, 22] width 40 height 17
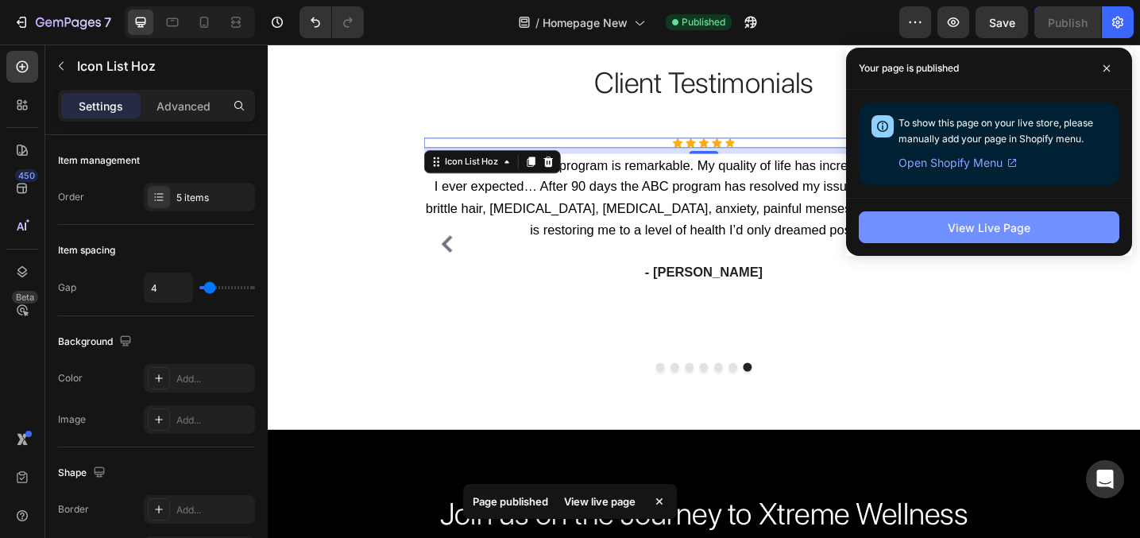
click at [1000, 229] on div "View Live Page" at bounding box center [989, 227] width 83 height 17
